Goal: Information Seeking & Learning: Check status

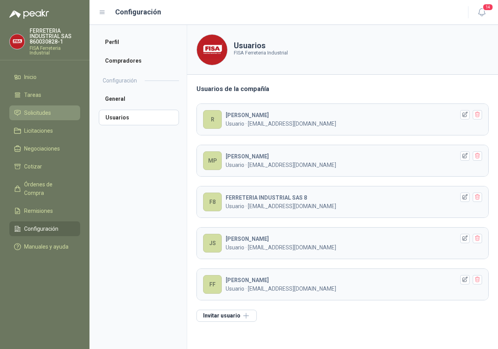
click at [39, 115] on span "Solicitudes" at bounding box center [37, 113] width 27 height 9
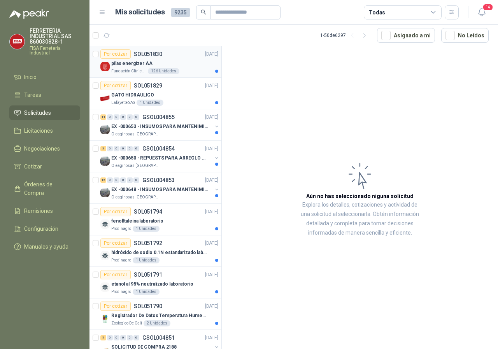
click at [129, 67] on div "pilas energizer AA" at bounding box center [164, 63] width 107 height 9
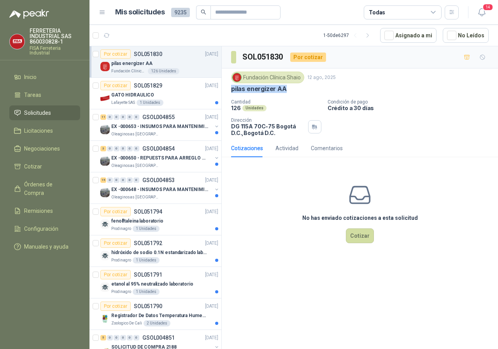
drag, startPoint x: 232, startPoint y: 88, endPoint x: 286, endPoint y: 88, distance: 53.7
click at [288, 88] on div "pilas energizer AA" at bounding box center [360, 89] width 258 height 8
copy p "pilas energizer AA"
click at [119, 102] on p "Lafayette SAS" at bounding box center [123, 103] width 24 height 6
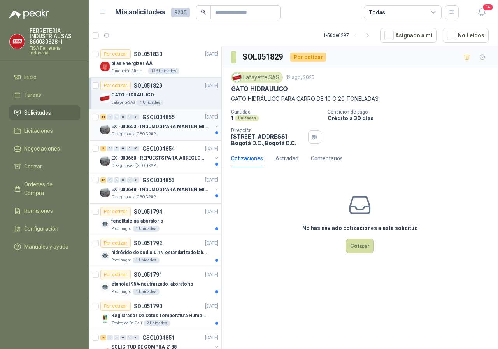
click at [114, 135] on p "Oleaginosas [GEOGRAPHIC_DATA][PERSON_NAME]" at bounding box center [135, 134] width 49 height 6
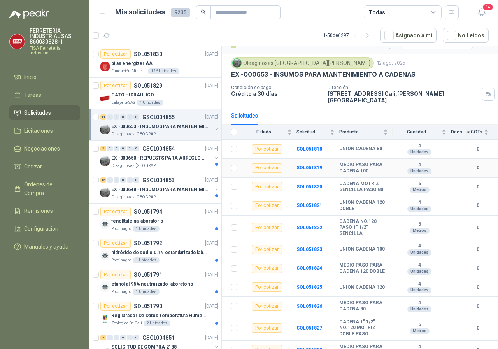
scroll to position [24, 0]
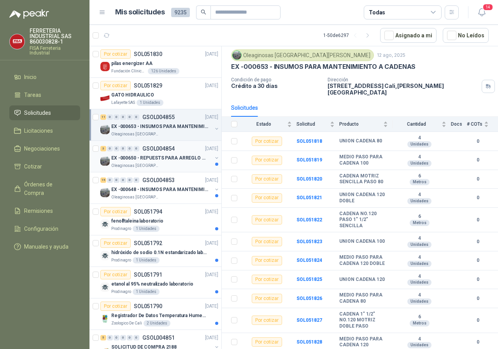
click at [130, 164] on p "Oleaginosas [GEOGRAPHIC_DATA][PERSON_NAME]" at bounding box center [135, 166] width 49 height 6
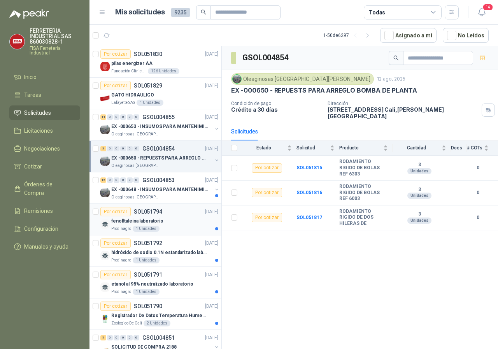
click at [125, 230] on p "Prodinagro" at bounding box center [121, 229] width 20 height 6
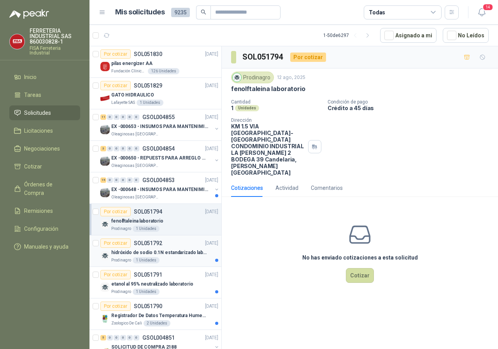
click at [123, 260] on p "Prodinagro" at bounding box center [121, 260] width 20 height 6
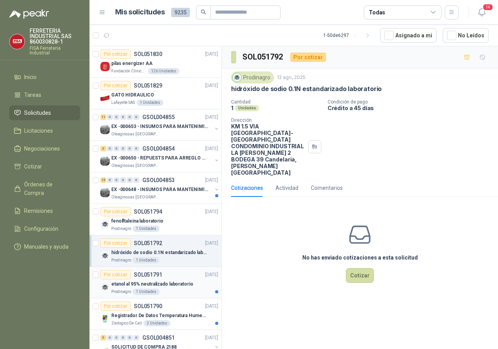
click at [119, 290] on p "Prodinagro" at bounding box center [121, 292] width 20 height 6
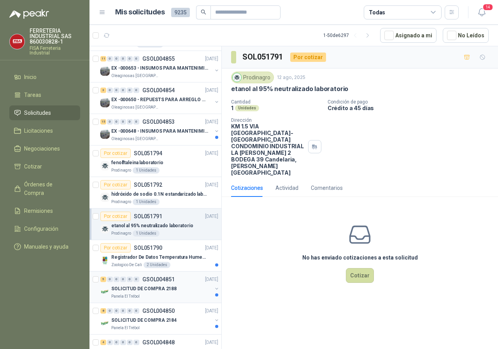
scroll to position [78, 0]
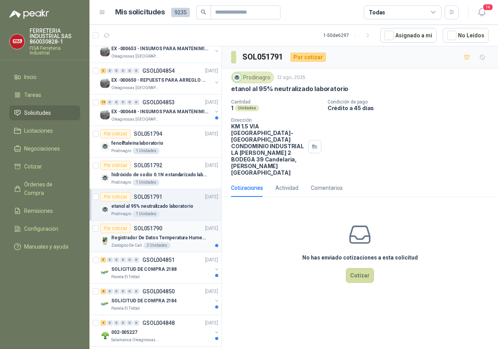
click at [126, 245] on p "Zoologico De Cali" at bounding box center [126, 245] width 31 height 6
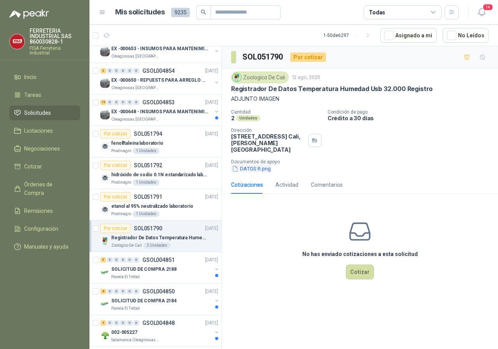
click at [252, 165] on button "DATOS R.png" at bounding box center [251, 169] width 40 height 8
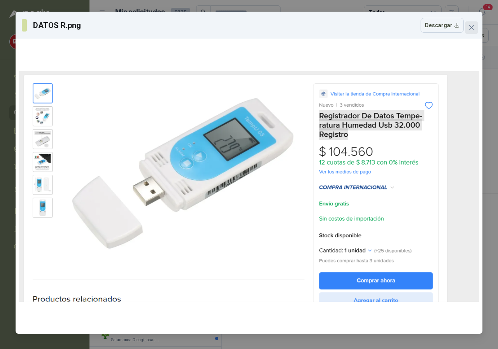
click at [474, 27] on icon "close" at bounding box center [471, 28] width 6 height 6
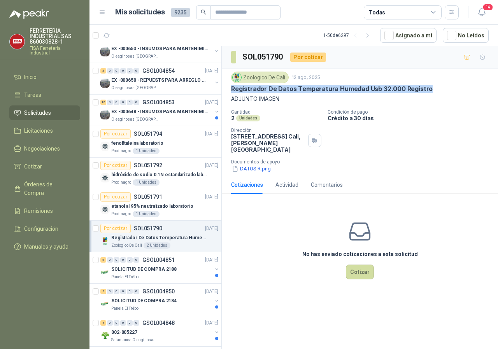
drag, startPoint x: 231, startPoint y: 85, endPoint x: 428, endPoint y: 90, distance: 196.6
click at [428, 90] on div "Registrador De Datos Temperatura Humedad Usb 32.000 Registro" at bounding box center [360, 89] width 258 height 8
copy p "Registrador De Datos Temperatura Humedad Usb 32.000 Registro"
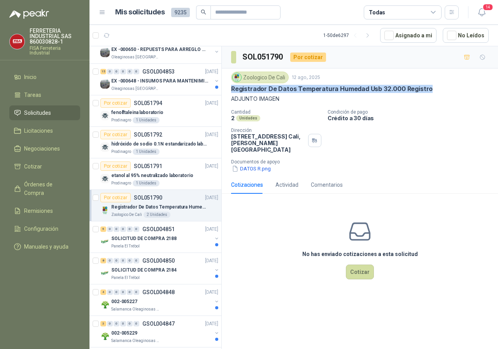
scroll to position [156, 0]
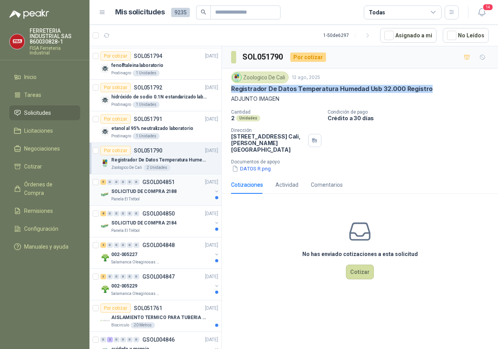
click at [131, 198] on p "Panela El Trébol" at bounding box center [125, 199] width 28 height 6
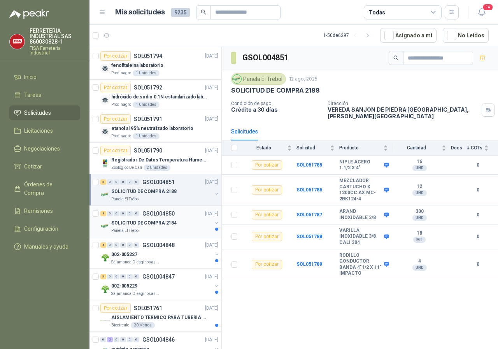
click at [123, 233] on p "Panela El Trébol" at bounding box center [125, 231] width 28 height 6
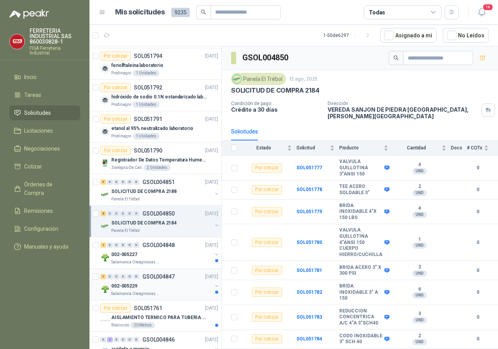
click at [123, 291] on p "Salamanca Oleaginosas SAS" at bounding box center [135, 294] width 49 height 6
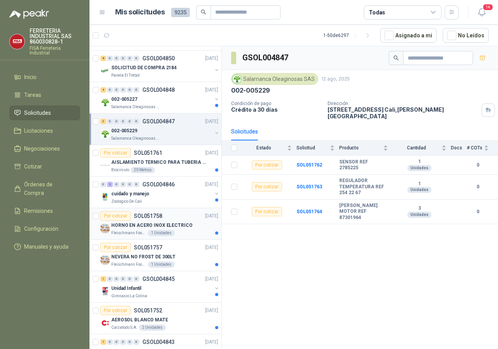
scroll to position [311, 0]
click at [120, 169] on p "Biocirculo" at bounding box center [120, 170] width 18 height 6
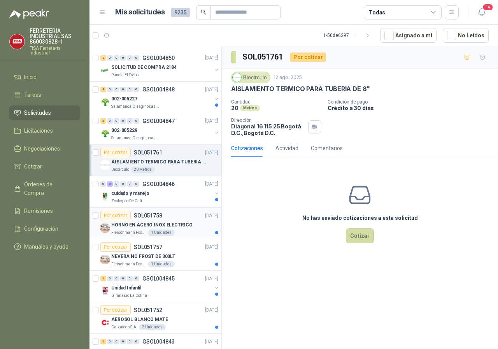
click at [132, 232] on p "Fleischmann Foods S.A." at bounding box center [128, 233] width 35 height 6
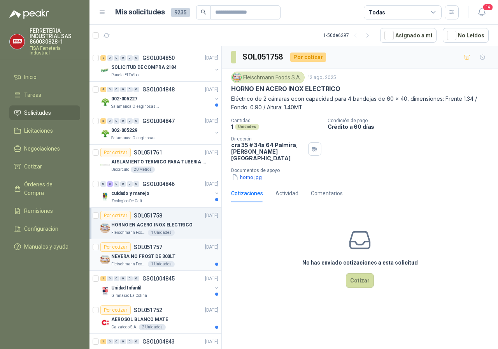
click at [137, 255] on p "NEVERA NO FROST DE 300LT" at bounding box center [143, 256] width 64 height 7
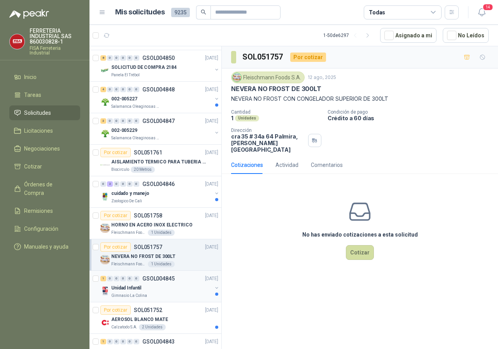
click at [133, 295] on p "Gimnasio La Colina" at bounding box center [129, 296] width 36 height 6
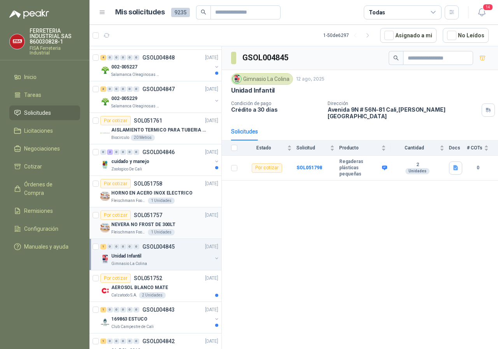
scroll to position [428, 0]
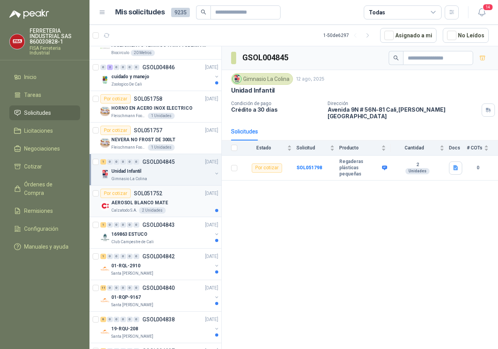
click at [126, 209] on p "Calzatodo S.A." at bounding box center [124, 210] width 26 height 6
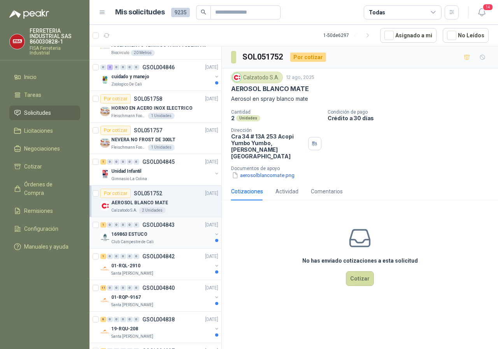
click at [133, 243] on p "Club Campestre de Cali" at bounding box center [132, 242] width 42 height 6
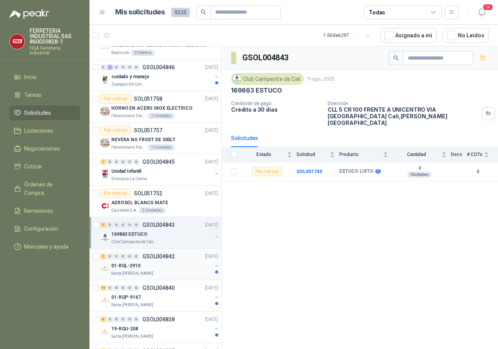
click at [128, 270] on div "01-RQL-2910" at bounding box center [161, 265] width 101 height 9
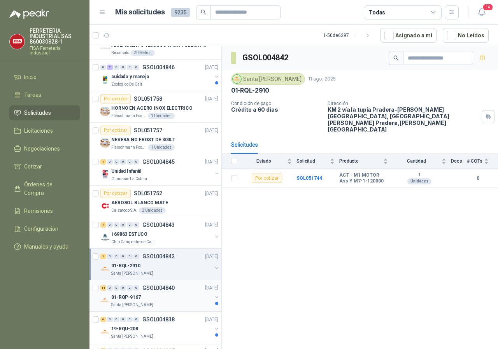
click at [144, 304] on p "Santa [PERSON_NAME]" at bounding box center [132, 305] width 42 height 6
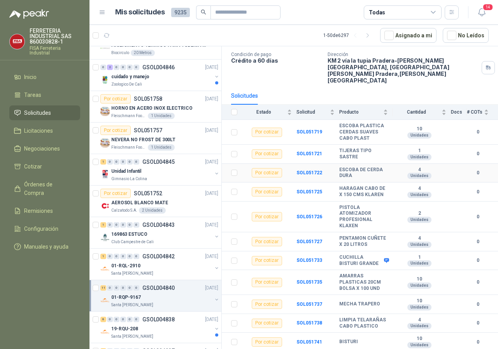
scroll to position [54, 0]
click at [384, 258] on icon at bounding box center [387, 261] width 6 height 6
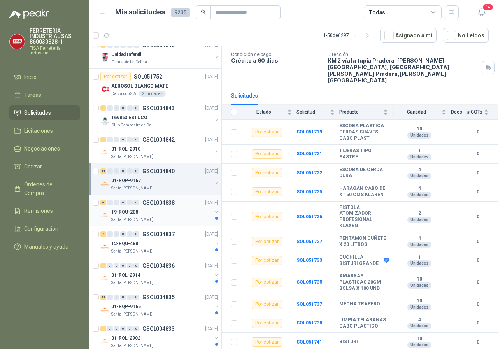
click at [142, 220] on p "Santa [PERSON_NAME]" at bounding box center [132, 220] width 42 height 6
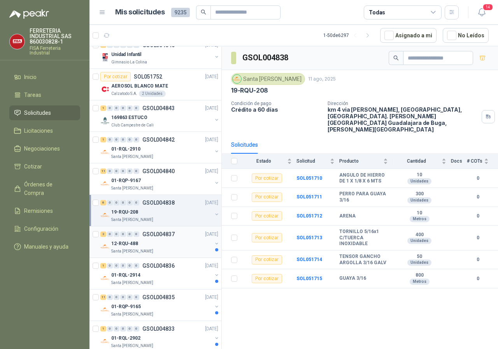
click at [140, 249] on p "Santa [PERSON_NAME]" at bounding box center [132, 251] width 42 height 6
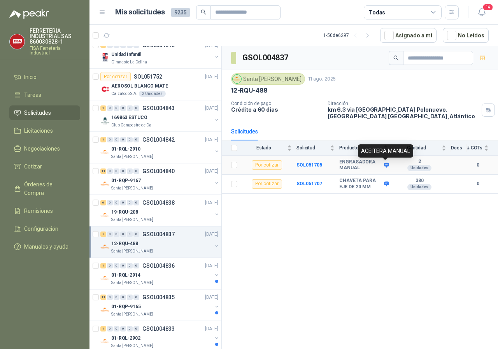
click at [388, 165] on icon at bounding box center [386, 165] width 5 height 5
click at [385, 164] on icon at bounding box center [386, 165] width 5 height 5
click at [130, 313] on p "Santa [PERSON_NAME]" at bounding box center [132, 314] width 42 height 6
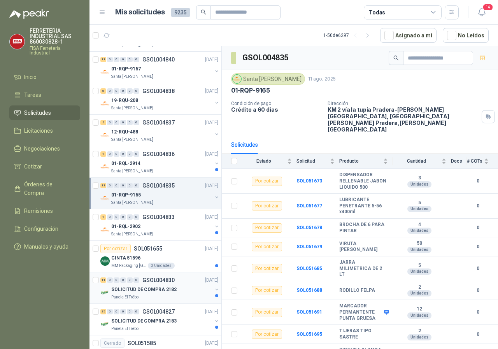
scroll to position [661, 0]
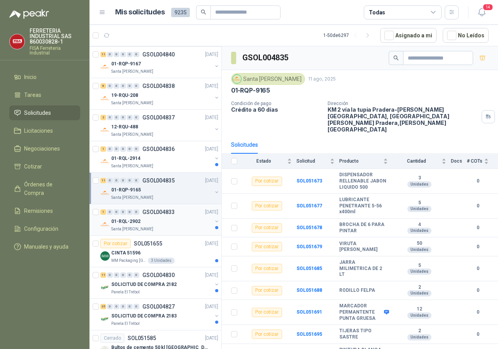
click at [137, 228] on p "Santa [PERSON_NAME]" at bounding box center [132, 229] width 42 height 6
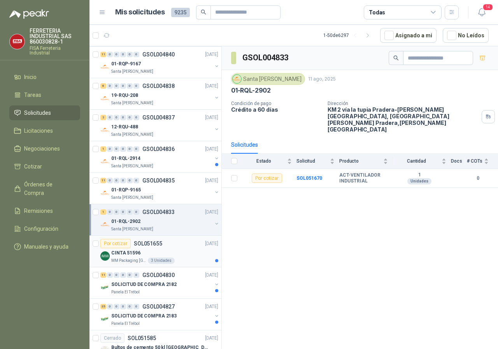
click at [116, 261] on p "MM Packaging [GEOGRAPHIC_DATA]" at bounding box center [128, 261] width 35 height 6
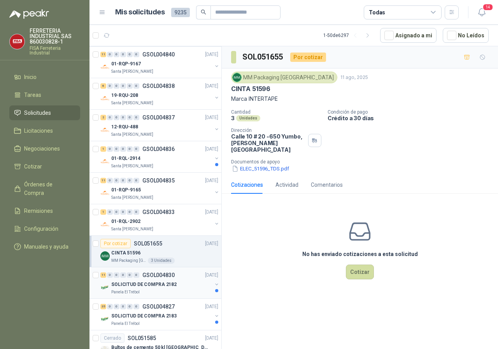
click at [133, 293] on p "Panela El Trébol" at bounding box center [125, 292] width 28 height 6
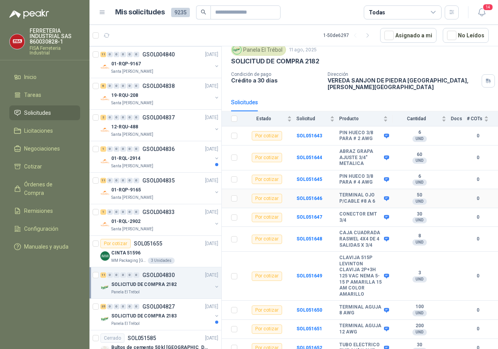
scroll to position [67, 0]
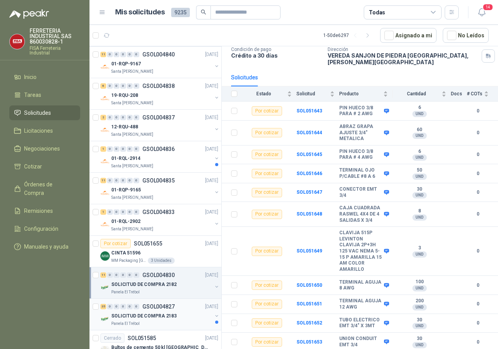
click at [130, 320] on div "SOLICITUD DE COMPRA 2183" at bounding box center [161, 315] width 101 height 9
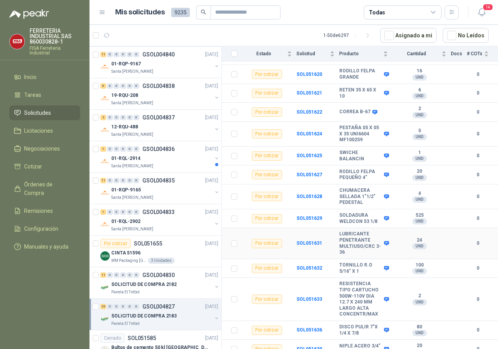
scroll to position [585, 0]
